Goal: Complete application form: Complete application form

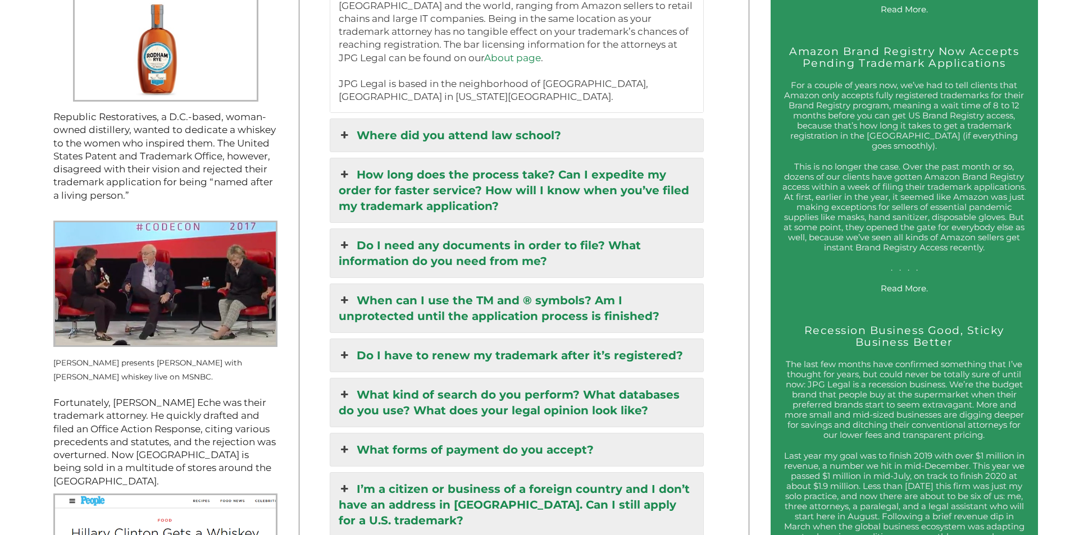
scroll to position [1460, 0]
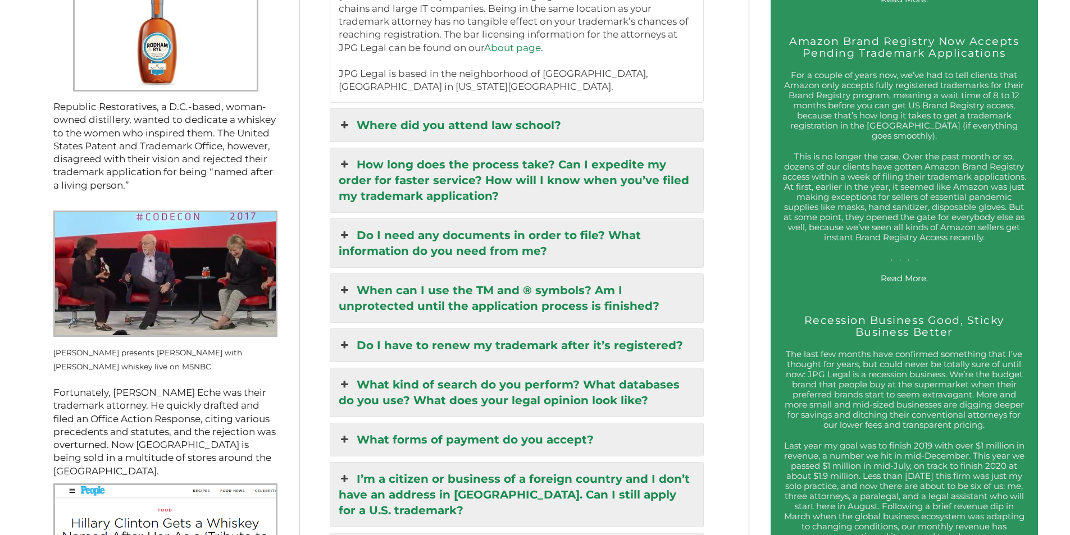
click at [383, 241] on link "Do I need any documents in order to file? What information do you need from me?" at bounding box center [516, 243] width 373 height 48
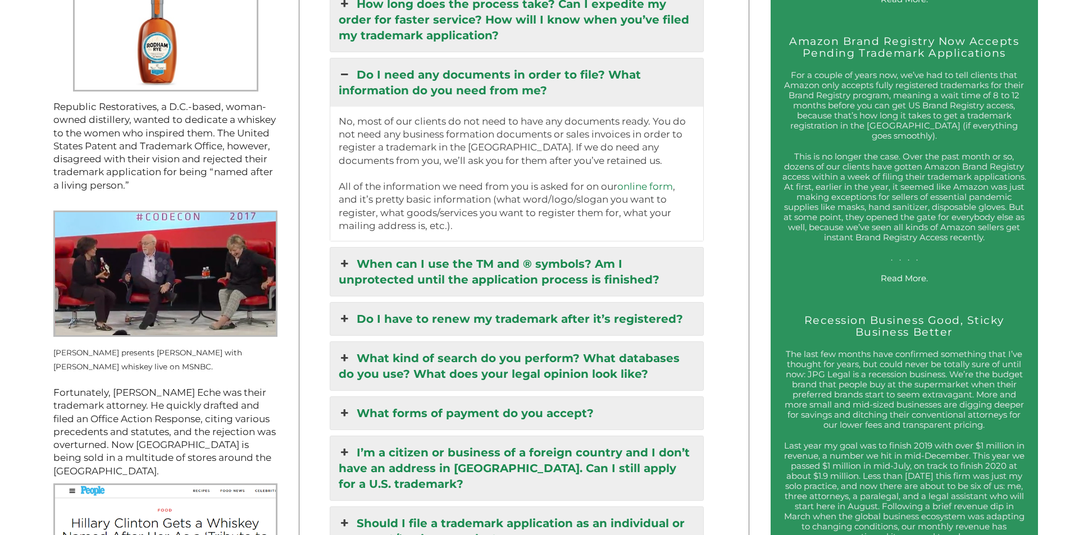
scroll to position [1456, 0]
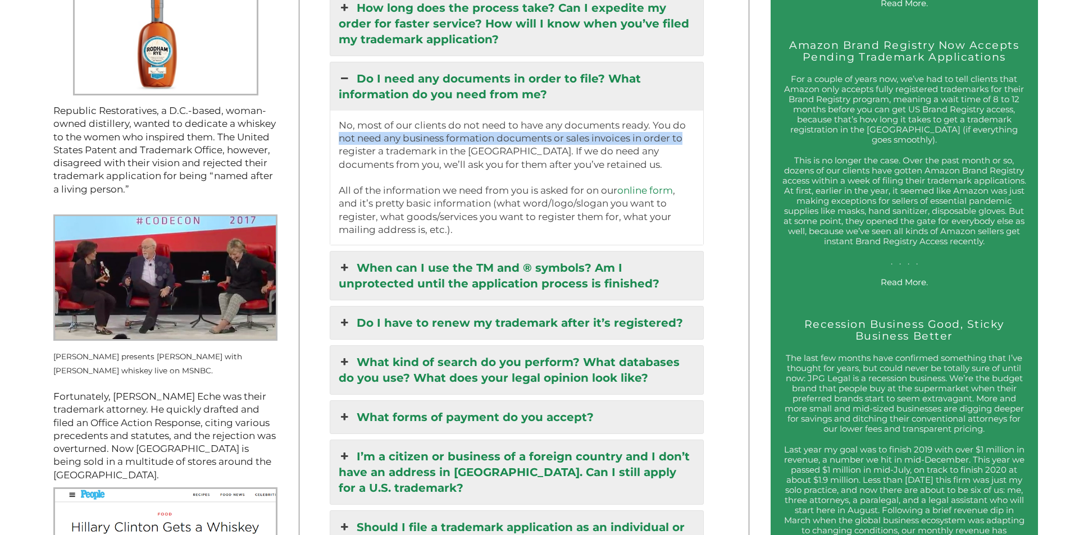
click at [704, 140] on div "No, most of our clients do not need to have any documents ready. You do not nee…" at bounding box center [516, 178] width 373 height 134
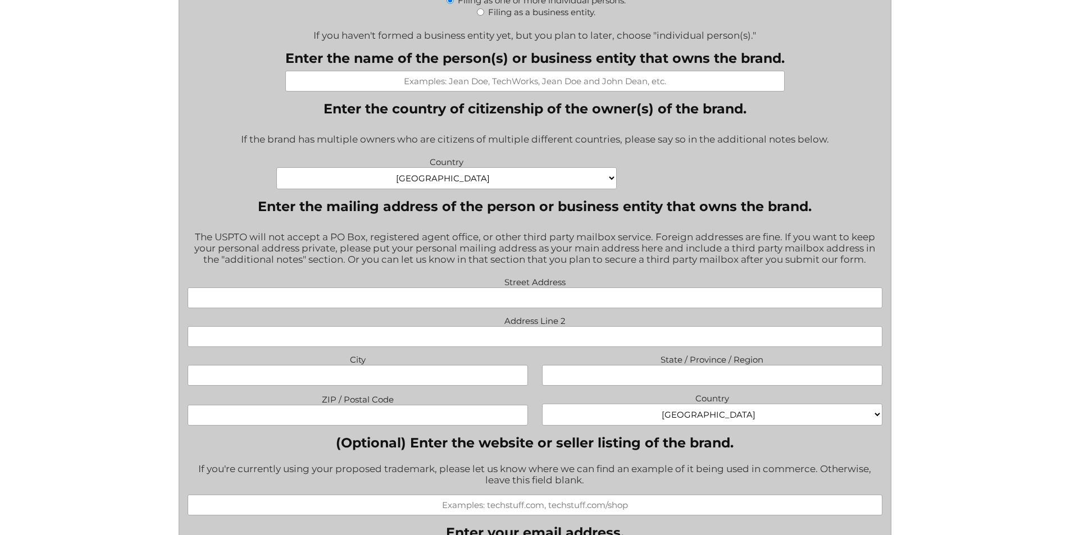
scroll to position [674, 0]
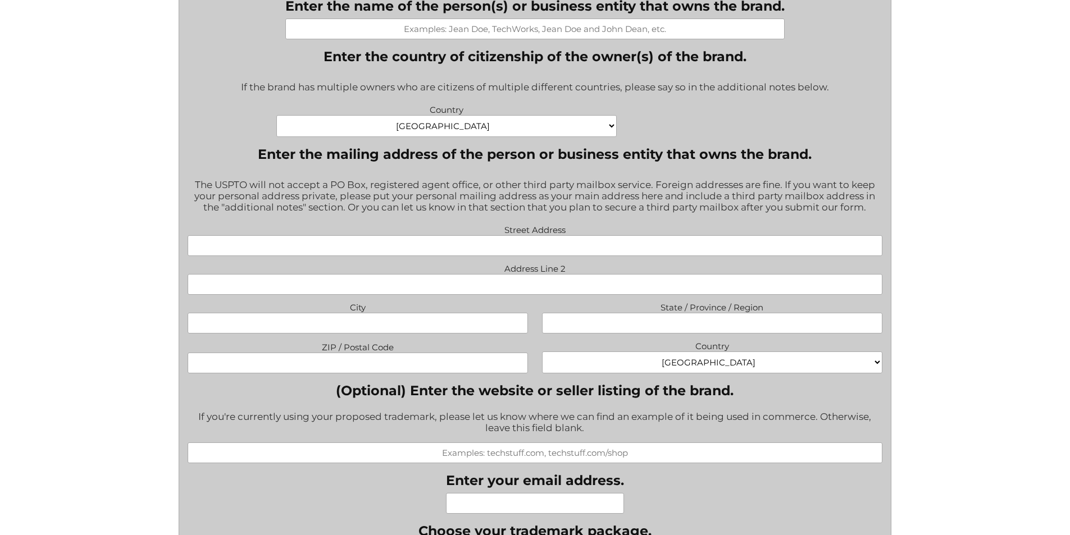
click at [488, 252] on input "Street Address" at bounding box center [535, 245] width 695 height 21
type input "279 Augustus St"
type input "Woodbridge"
type input "NJ"
type input "07095"
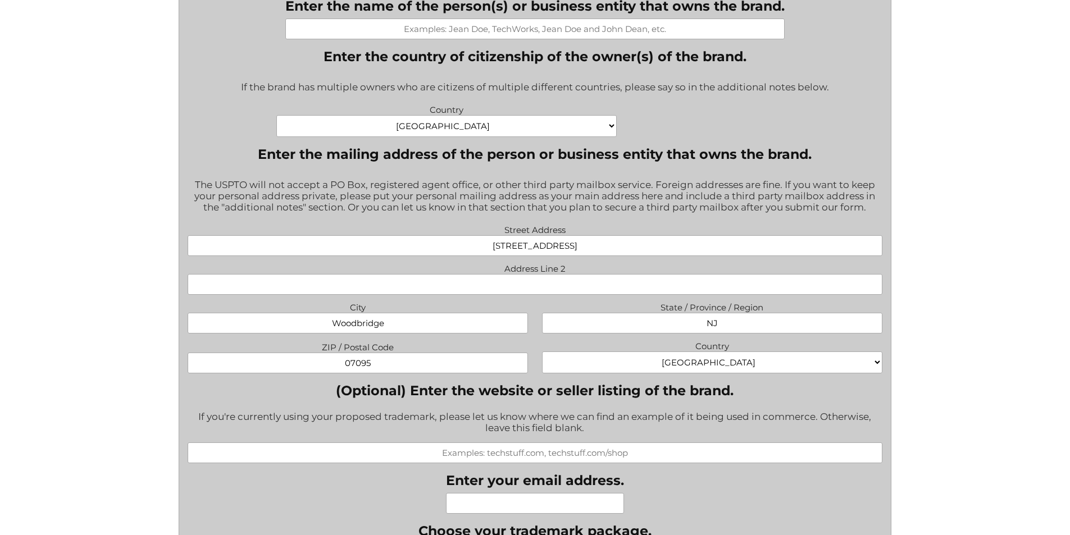
type input "slenora33@gmail.com"
click at [94, 216] on div "File a Trademark Application Fill out this form to get the process started on y…" at bounding box center [535, 471] width 1070 height 2291
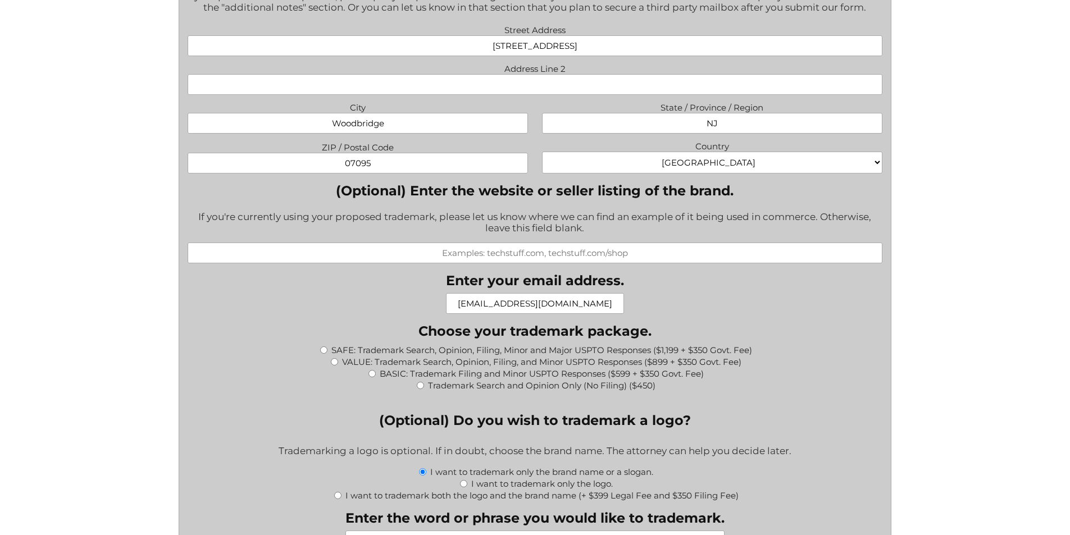
scroll to position [955, 0]
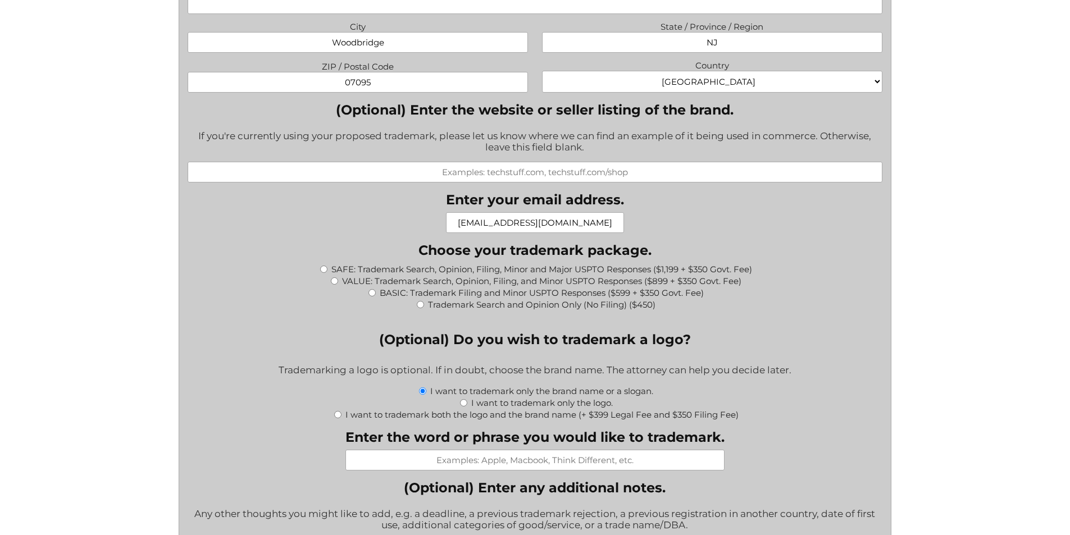
click at [373, 293] on input "BASIC: Trademark Filing and Minor USPTO Responses ($599 + $350 Govt. Fee)" at bounding box center [371, 292] width 7 height 7
radio input "true"
type input "$949.00"
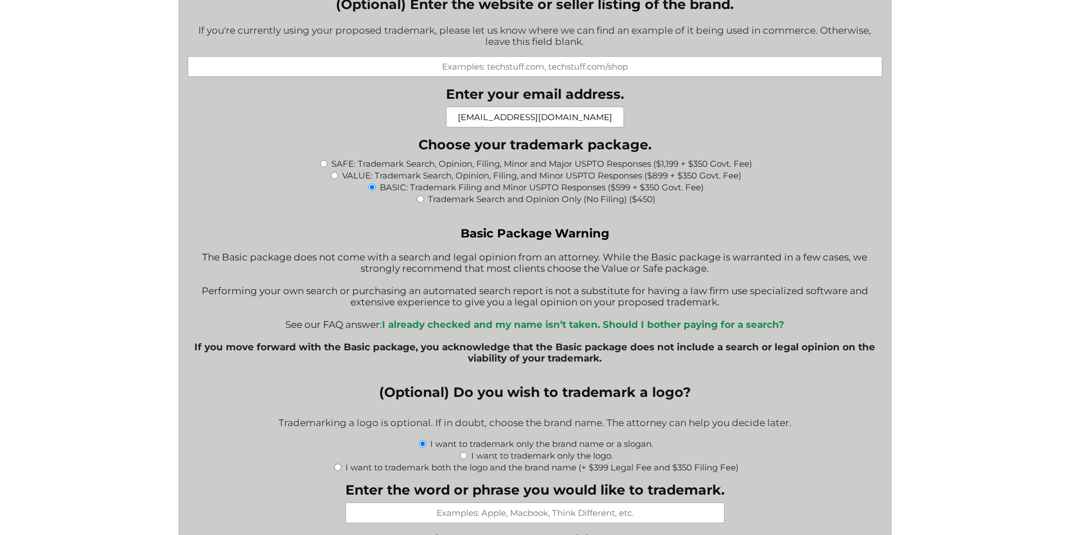
scroll to position [1067, 0]
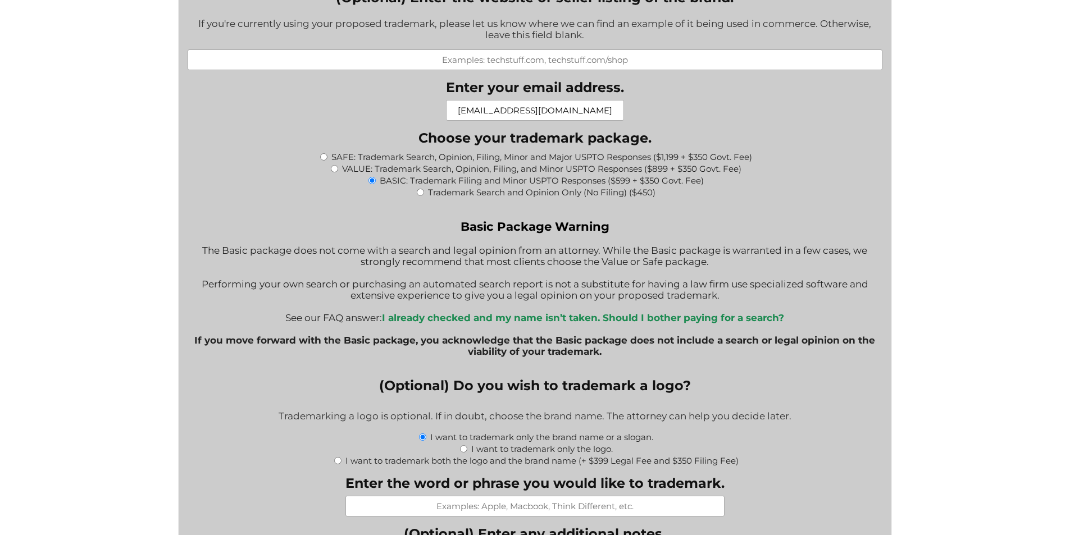
click at [382, 466] on label "I want to trademark both the logo and the brand name (+ $399 Legal Fee and $350…" at bounding box center [541, 460] width 393 height 11
click at [341, 464] on input "I want to trademark both the logo and the brand name (+ $399 Legal Fee and $350…" at bounding box center [337, 460] width 7 height 7
radio input "true"
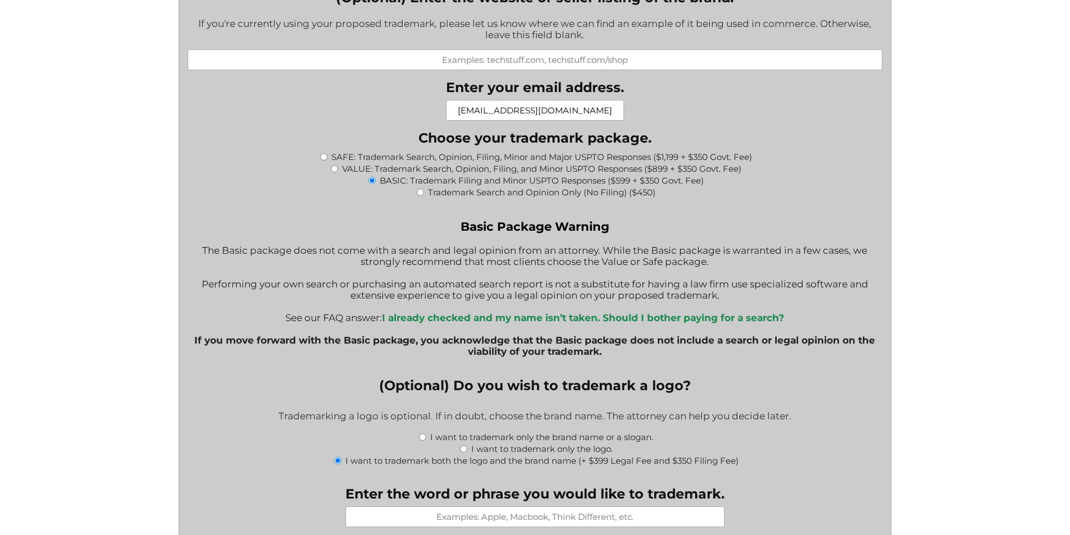
type input "$1,698.00"
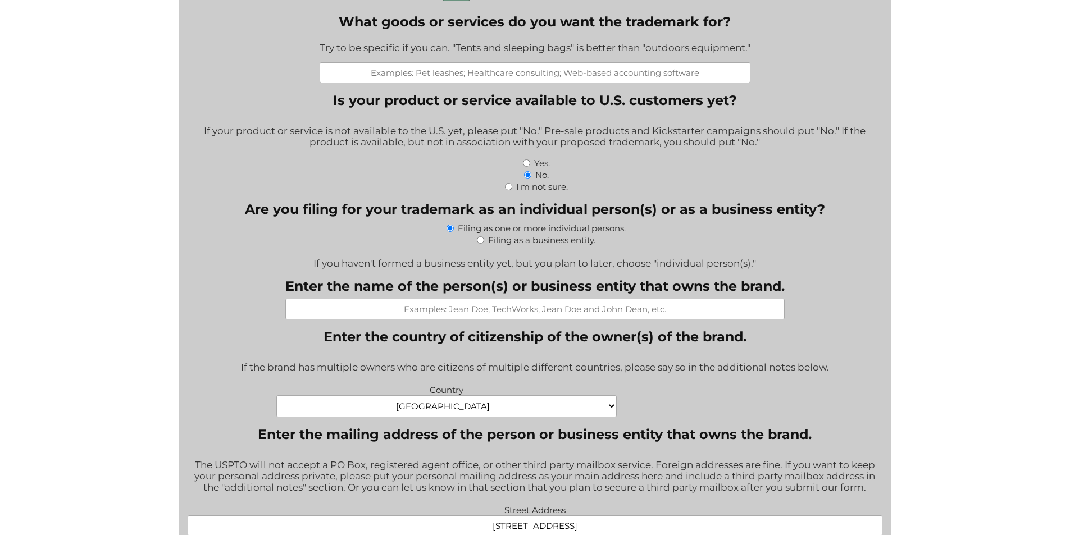
scroll to position [393, 0]
click at [480, 244] on input "Filing as a business entity." at bounding box center [480, 240] width 7 height 7
radio input "true"
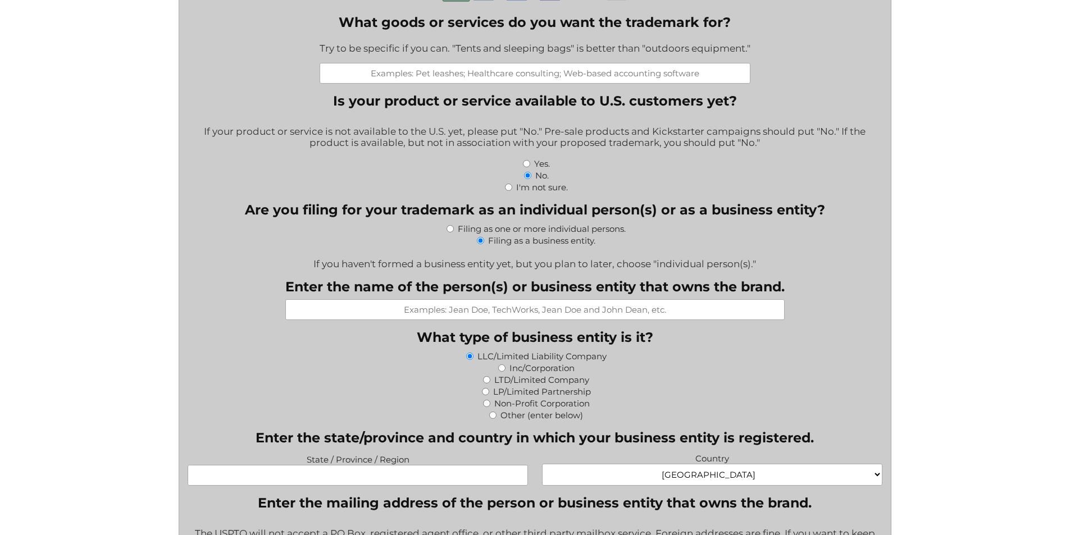
click at [483, 229] on label "Filing as one or more individual persons." at bounding box center [542, 229] width 168 height 11
click at [454, 229] on input "Filing as one or more individual persons." at bounding box center [449, 228] width 7 height 7
radio input "true"
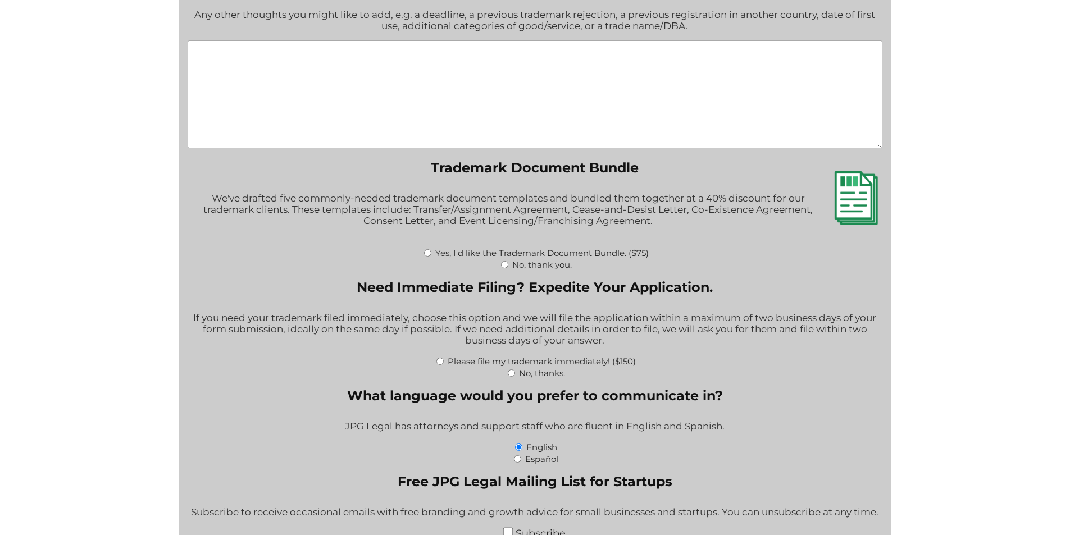
scroll to position [1741, 0]
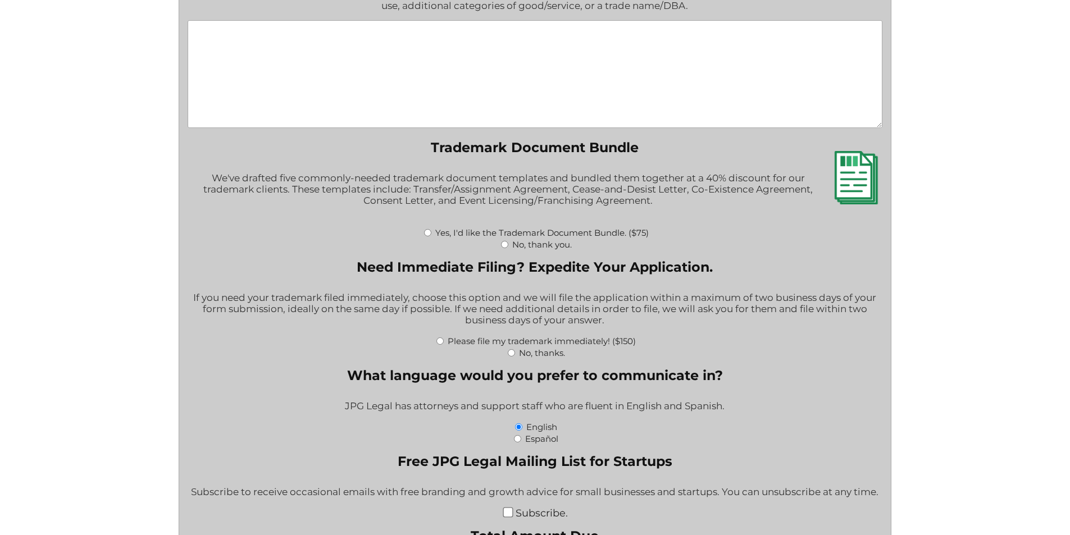
click at [461, 236] on label "Yes, I'd like the Trademark Document Bundle. ($75)" at bounding box center [541, 232] width 213 height 11
click at [431, 236] on input "Yes, I'd like the Trademark Document Bundle. ($75)" at bounding box center [427, 232] width 7 height 7
radio input "true"
type input "$1,773.00"
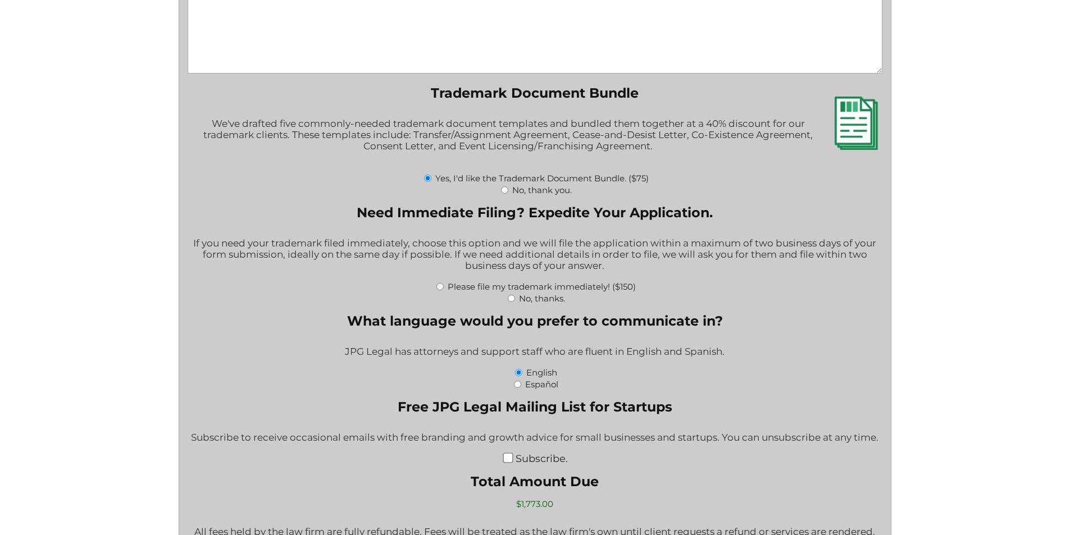
scroll to position [1797, 0]
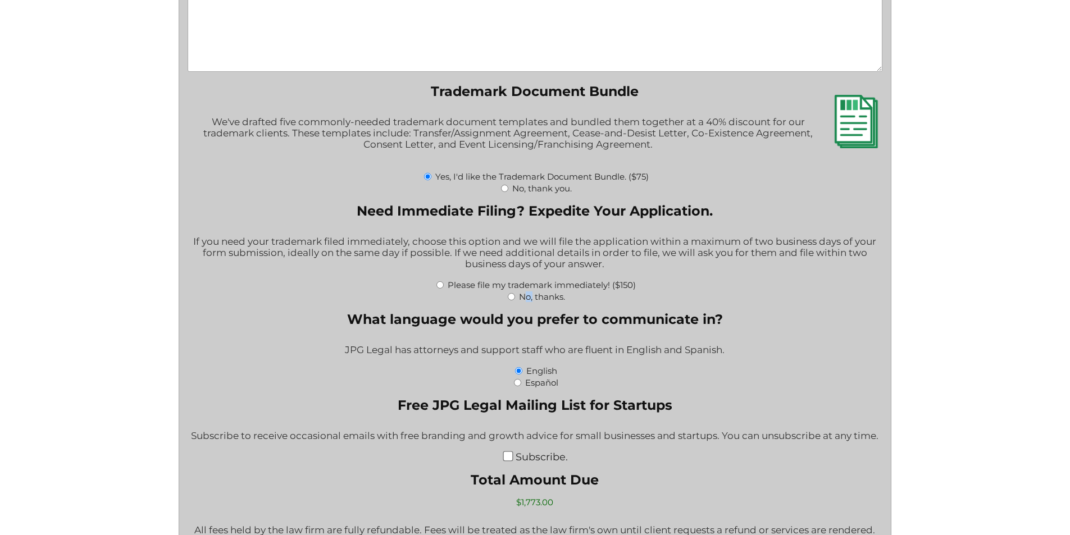
click at [525, 300] on label "No, thanks." at bounding box center [542, 296] width 46 height 11
click at [515, 300] on input "No, thanks." at bounding box center [511, 296] width 7 height 7
radio input "true"
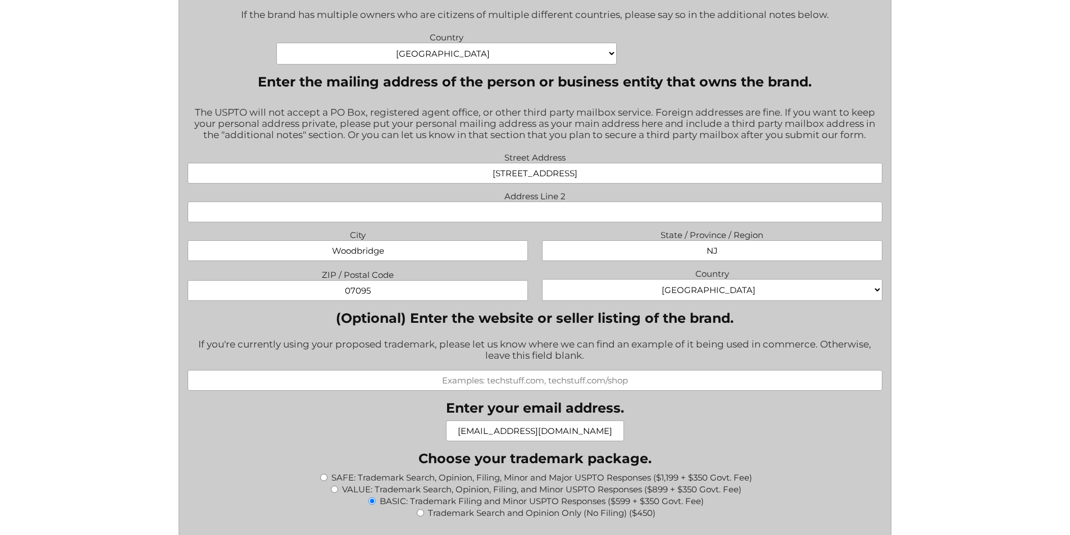
scroll to position [746, 0]
